Goal: Check status: Check status

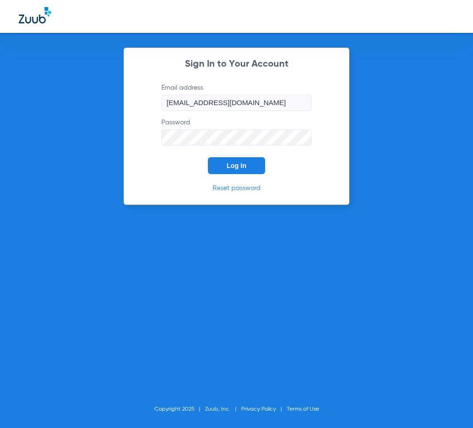
click at [251, 173] on button "Log In" at bounding box center [236, 165] width 57 height 17
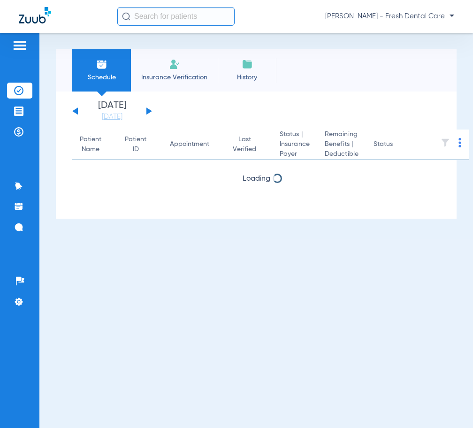
click at [196, 21] on input "text" at bounding box center [175, 16] width 117 height 19
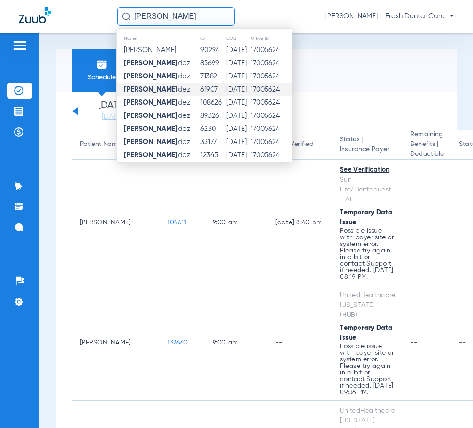
type input "[PERSON_NAME]"
click at [250, 91] on td "[DATE]" at bounding box center [238, 89] width 24 height 13
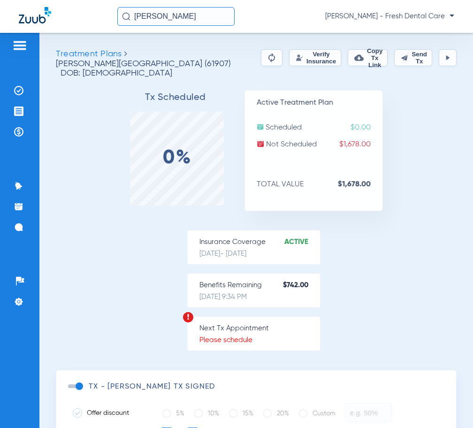
click at [314, 50] on button "Verify Insurance" at bounding box center [315, 57] width 52 height 17
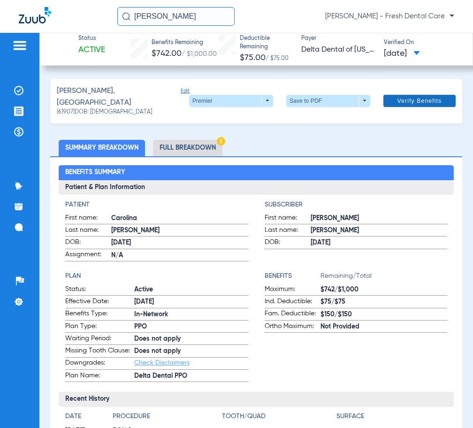
click at [421, 100] on span "Verify Benefits" at bounding box center [419, 101] width 45 height 8
